Goal: Transaction & Acquisition: Purchase product/service

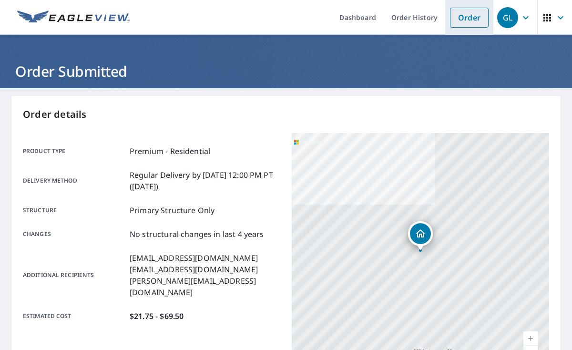
click at [459, 23] on link "Order" at bounding box center [469, 18] width 39 height 20
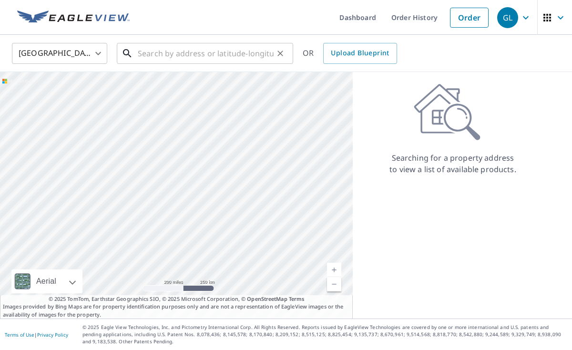
click at [177, 49] on input "text" at bounding box center [206, 53] width 136 height 27
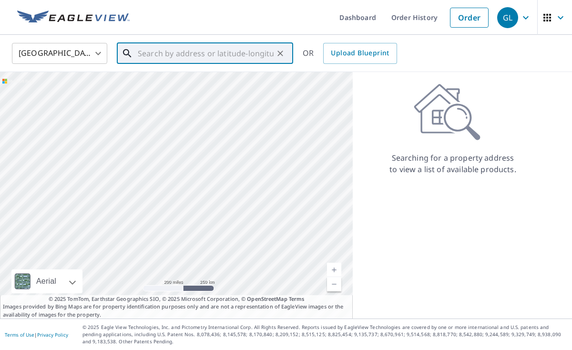
click at [177, 49] on input "text" at bounding box center [206, 53] width 136 height 27
type input "ç"
paste input "[STREET_ADDRESS]"
type input "[STREET_ADDRESS]"
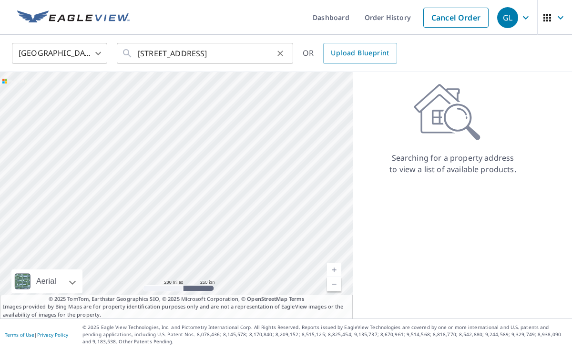
scroll to position [0, 0]
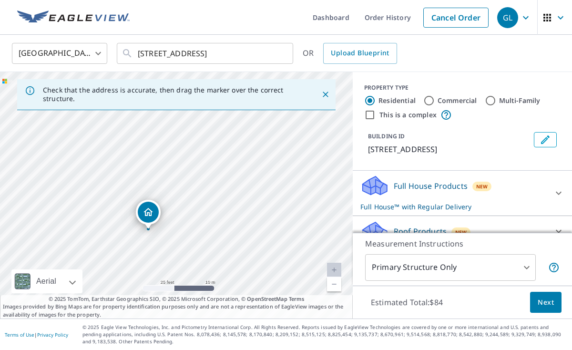
drag, startPoint x: 175, startPoint y: 178, endPoint x: 146, endPoint y: 214, distance: 45.8
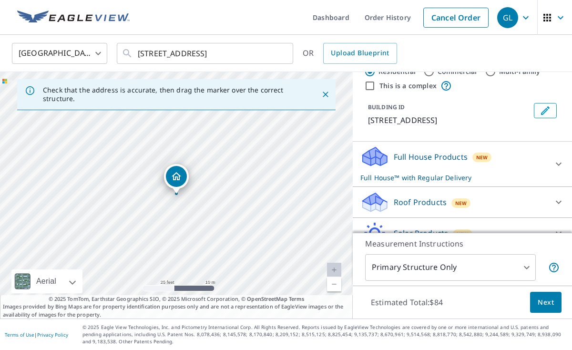
scroll to position [43, 0]
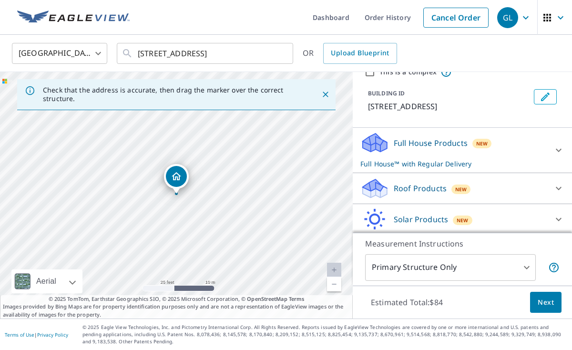
click at [496, 186] on div "Roof Products New" at bounding box center [454, 188] width 187 height 22
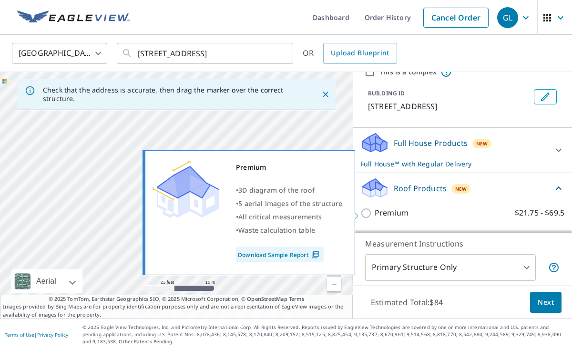
drag, startPoint x: 364, startPoint y: 210, endPoint x: 464, endPoint y: 293, distance: 129.4
click at [364, 210] on input "Premium $21.75 - $69.5" at bounding box center [368, 213] width 14 height 11
checkbox input "true"
checkbox input "false"
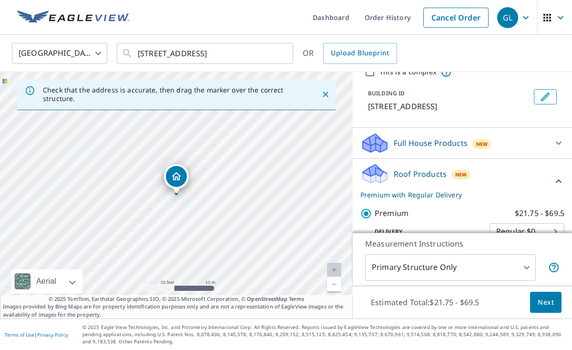
click at [534, 306] on div "Estimated Total: $21.75 - $69.5 Next" at bounding box center [462, 302] width 219 height 33
click at [536, 306] on button "Next" at bounding box center [545, 302] width 31 height 21
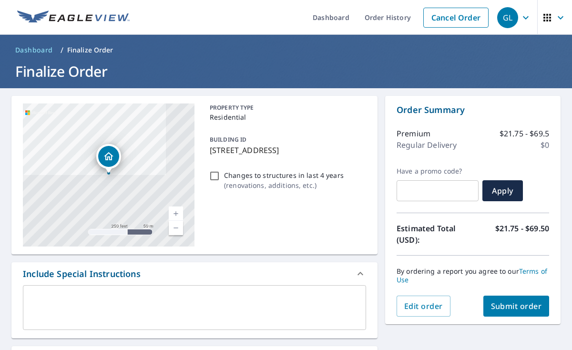
click at [509, 311] on span "Submit order" at bounding box center [516, 306] width 51 height 10
checkbox input "true"
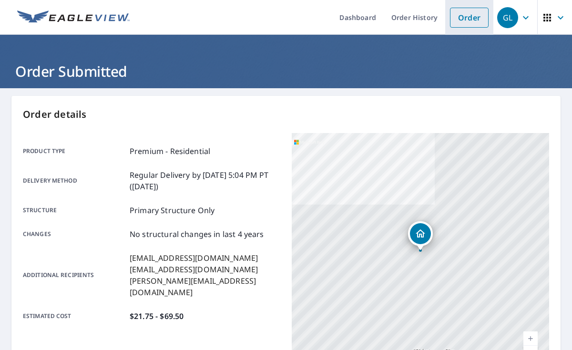
click at [467, 24] on link "Order" at bounding box center [469, 18] width 39 height 20
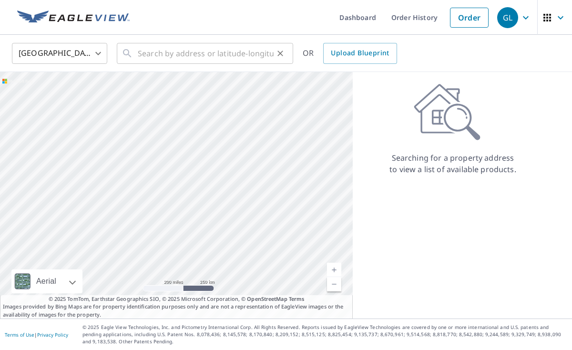
click at [135, 53] on div "​" at bounding box center [205, 53] width 176 height 21
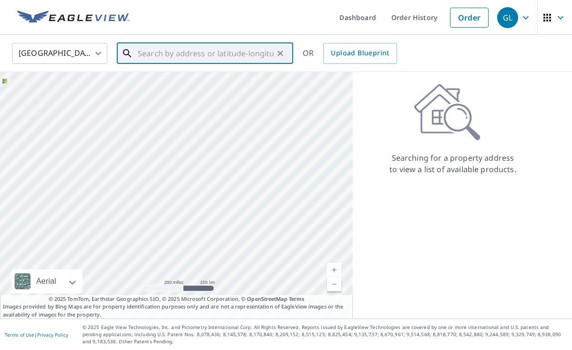
paste input "[STREET_ADDRESS][US_STATE]"
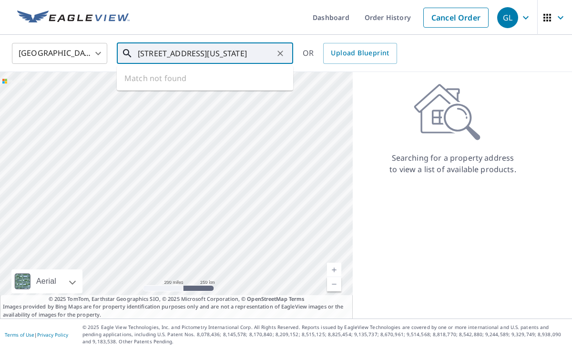
type input "[STREET_ADDRESS][US_STATE]"
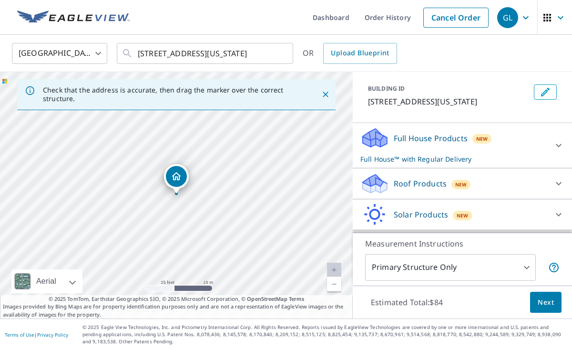
scroll to position [52, 0]
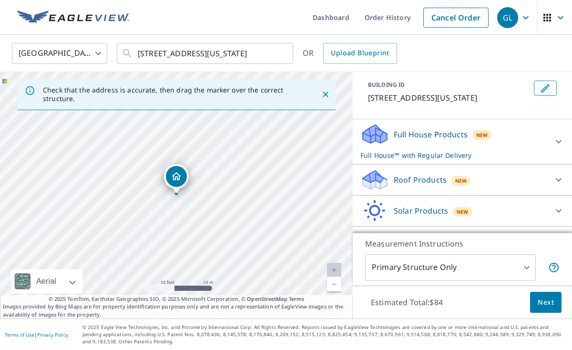
drag, startPoint x: 484, startPoint y: 184, endPoint x: 451, endPoint y: 195, distance: 34.7
click at [484, 184] on div "Roof Products New" at bounding box center [454, 180] width 187 height 22
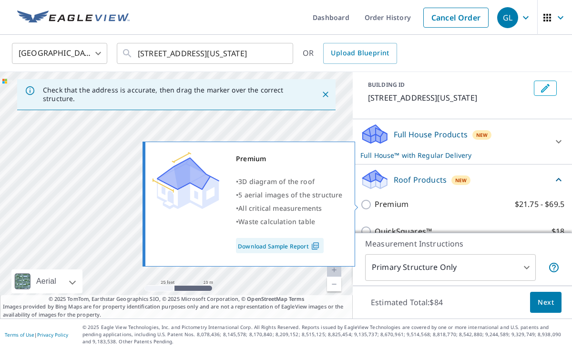
drag, startPoint x: 367, startPoint y: 207, endPoint x: 374, endPoint y: 209, distance: 7.1
click at [366, 207] on input "Premium $21.75 - $69.5" at bounding box center [368, 204] width 14 height 11
checkbox input "true"
checkbox input "false"
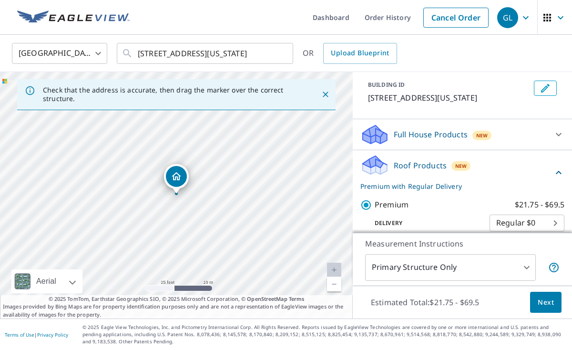
click at [543, 297] on span "Next" at bounding box center [546, 303] width 16 height 12
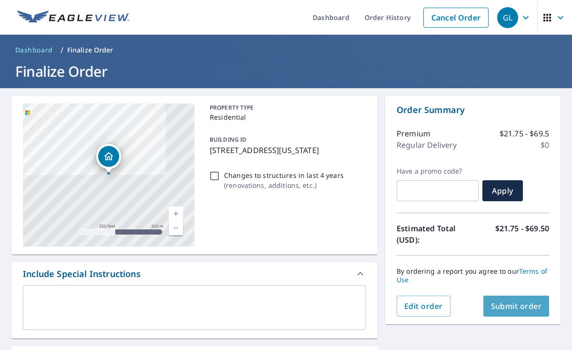
click at [514, 304] on span "Submit order" at bounding box center [516, 306] width 51 height 10
checkbox input "true"
